Goal: Task Accomplishment & Management: Use online tool/utility

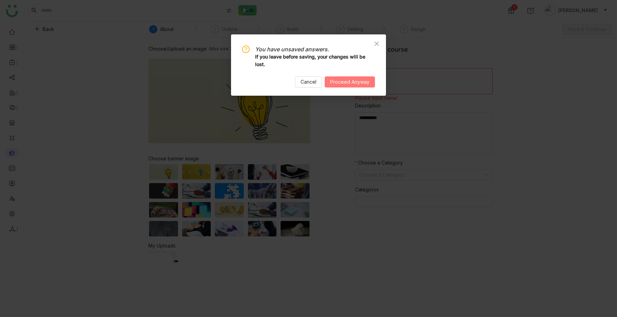
click at [349, 80] on span "Proceed Anyway" at bounding box center [349, 82] width 39 height 8
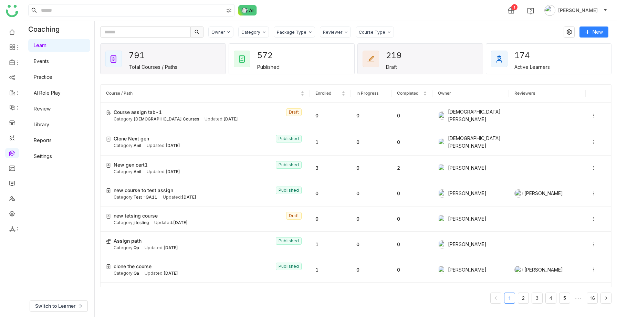
click at [389, 64] on div "Draft" at bounding box center [391, 67] width 11 height 6
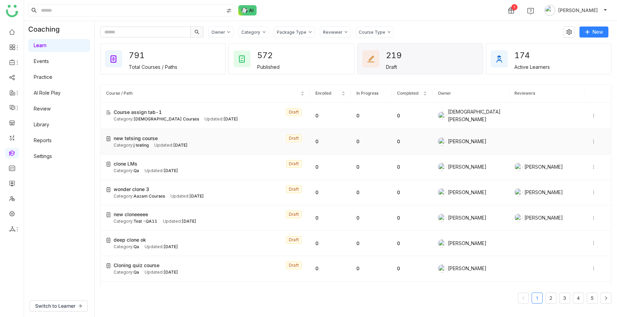
click at [156, 137] on span "new tetsing course" at bounding box center [136, 139] width 44 height 8
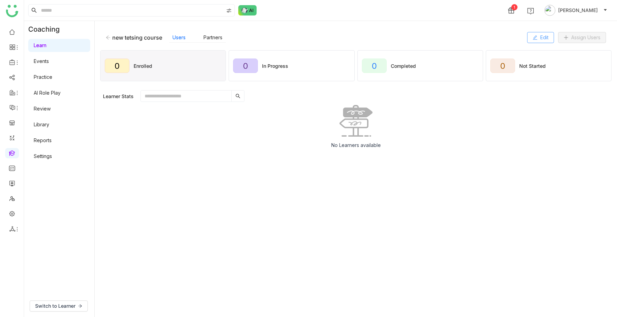
click at [537, 35] on button "Edit" at bounding box center [540, 37] width 27 height 11
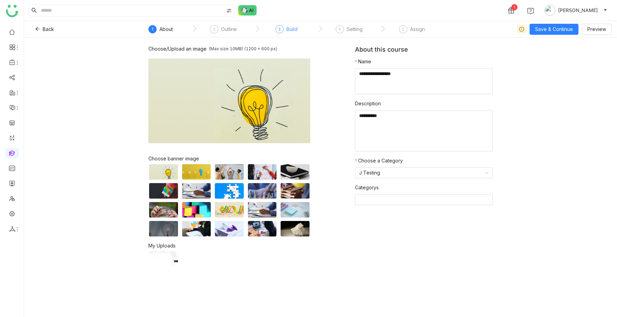
click at [291, 33] on div "3 Build" at bounding box center [286, 31] width 22 height 12
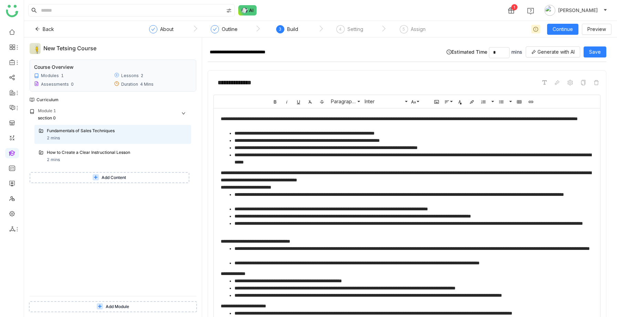
click at [113, 305] on span "Add Module" at bounding box center [117, 307] width 23 height 7
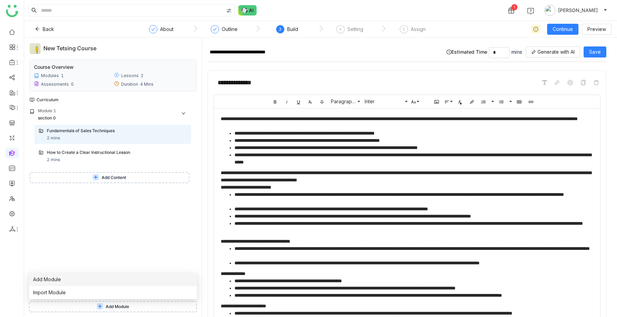
click at [89, 279] on li "Add Module" at bounding box center [113, 279] width 168 height 13
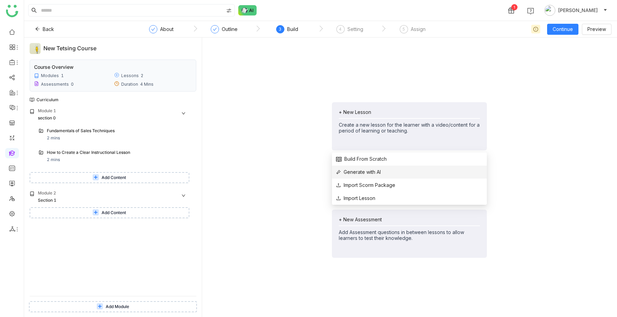
click at [348, 169] on span "Generate with AI" at bounding box center [358, 172] width 45 height 8
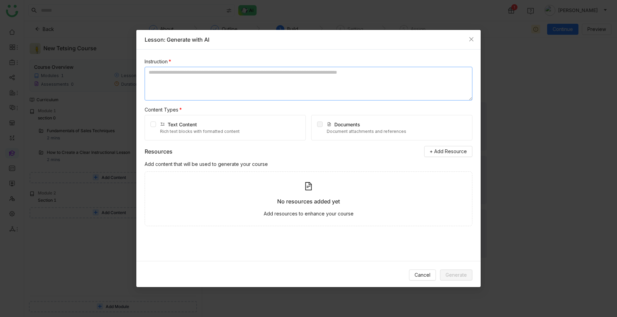
click at [207, 86] on textarea at bounding box center [309, 84] width 328 height 34
type textarea "****"
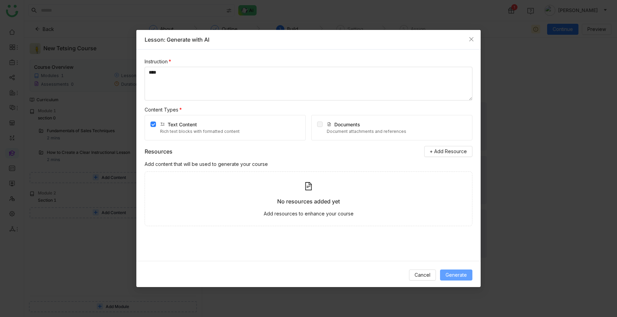
click at [457, 278] on span "Generate" at bounding box center [455, 275] width 21 height 8
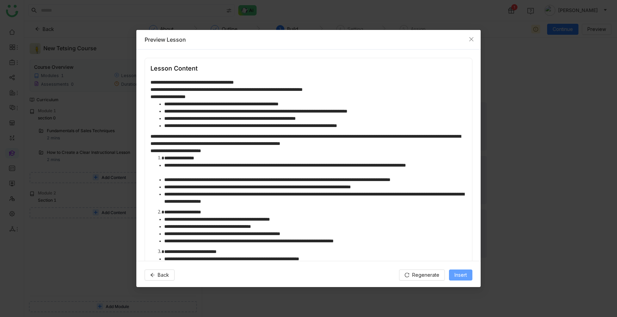
click at [460, 276] on span "Insert" at bounding box center [460, 275] width 12 height 8
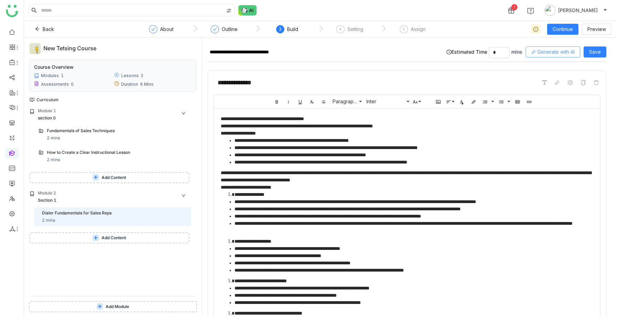
click at [544, 56] on button "Generate with AI" at bounding box center [553, 51] width 54 height 11
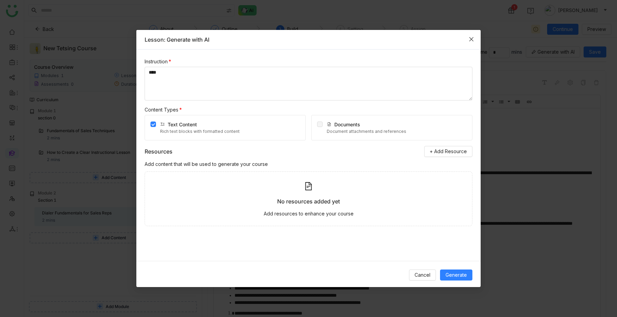
click at [470, 38] on icon "Close" at bounding box center [471, 39] width 4 height 4
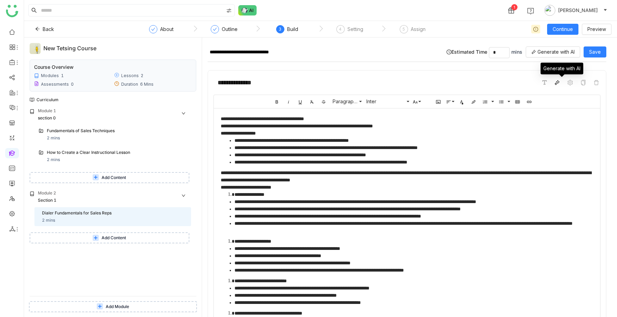
click at [559, 81] on span at bounding box center [557, 82] width 8 height 8
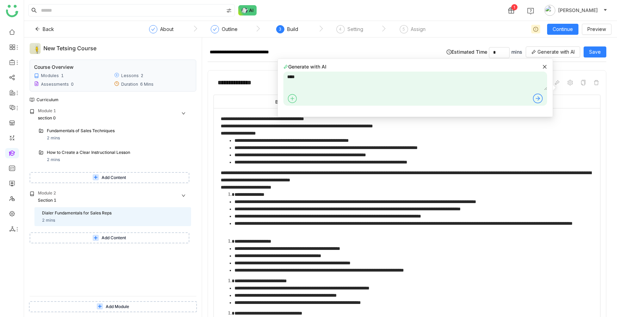
type textarea "****"
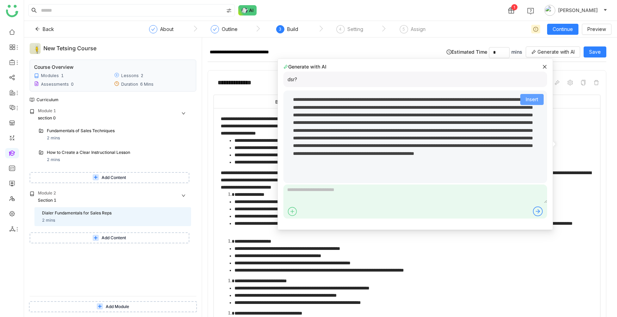
click at [531, 99] on span "Insert" at bounding box center [532, 100] width 12 height 8
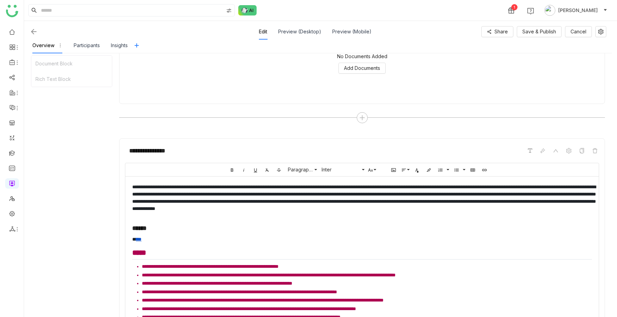
scroll to position [207, 0]
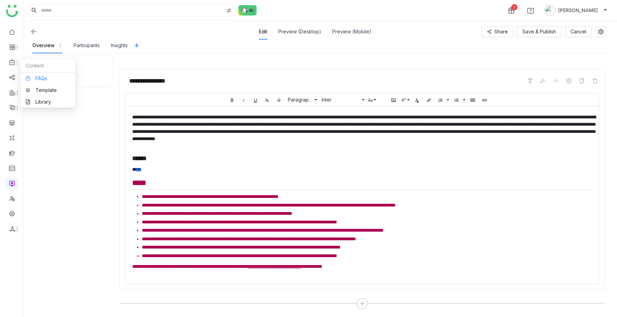
click at [40, 78] on link "FAQs" at bounding box center [47, 78] width 45 height 5
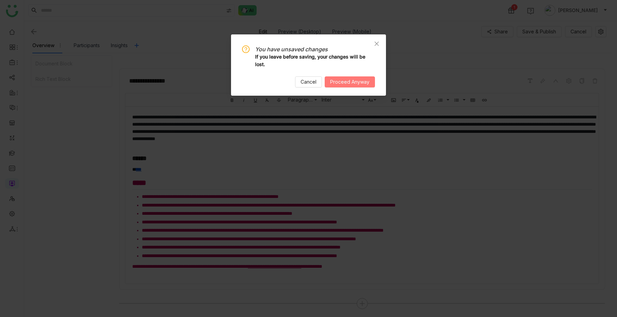
click at [340, 80] on span "Proceed Anyway" at bounding box center [349, 82] width 39 height 8
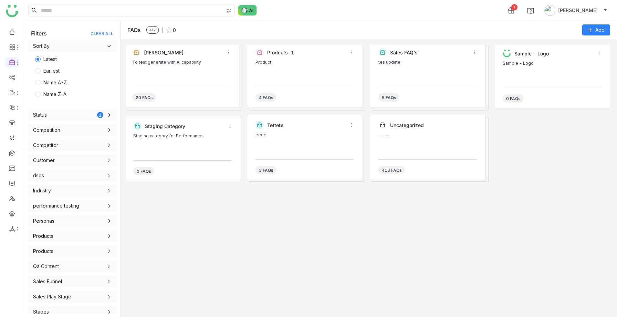
click at [186, 97] on div "20 FAQs" at bounding box center [181, 94] width 98 height 15
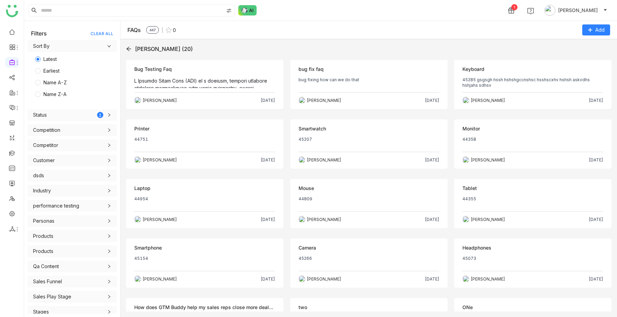
click at [211, 77] on div "Objection Bug Testing Faq https://staging.gtmdev.xyz//objections/68e4b92be88e37…" at bounding box center [204, 84] width 157 height 49
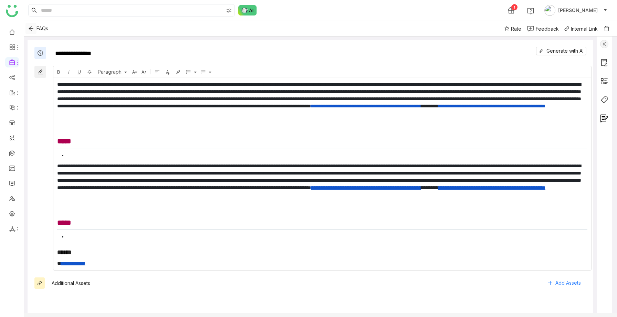
click at [31, 31] on icon "Back" at bounding box center [31, 29] width 6 height 6
